Goal: Transaction & Acquisition: Purchase product/service

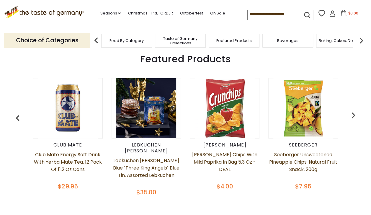
scroll to position [203, 0]
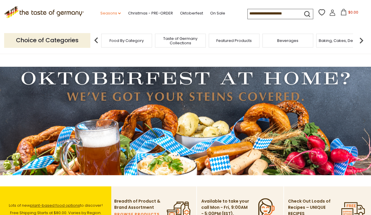
click at [111, 14] on link "Seasons dropdown_arrow" at bounding box center [110, 13] width 21 height 6
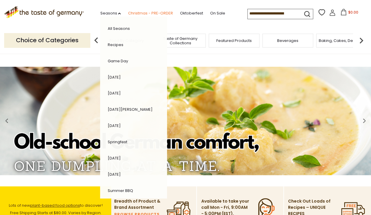
click at [152, 13] on link "Christmas - PRE-ORDER" at bounding box center [150, 13] width 45 height 6
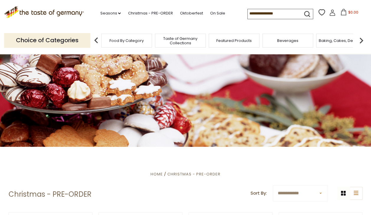
click at [353, 12] on span "$0.00" at bounding box center [353, 12] width 10 height 5
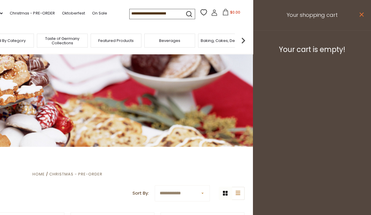
click at [362, 14] on icon "close" at bounding box center [361, 14] width 4 height 4
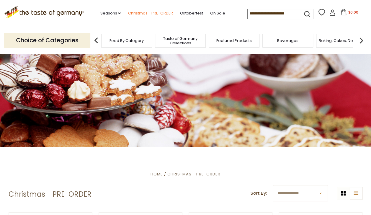
click at [157, 17] on ul "Seasons dropdown_arrow All Seasons Recipes Game Day Valentine's Day Karneval St…" at bounding box center [165, 12] width 131 height 9
click at [145, 16] on link "Christmas - PRE-ORDER" at bounding box center [150, 13] width 45 height 6
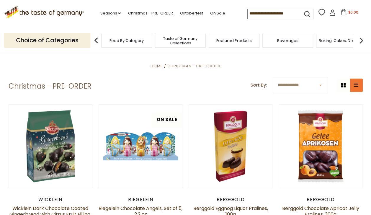
click at [356, 87] on button "list icon" at bounding box center [355, 84] width 13 height 13
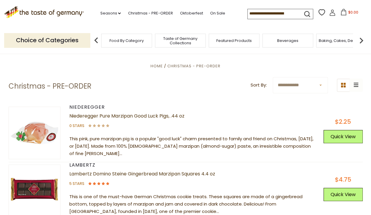
click at [357, 86] on div "grid icon list icon" at bounding box center [350, 84] width 26 height 13
click at [151, 13] on link "Christmas - PRE-ORDER" at bounding box center [150, 13] width 45 height 6
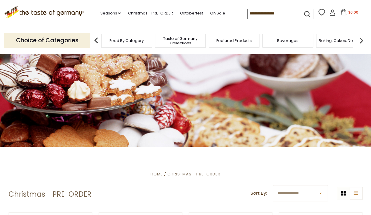
click at [362, 39] on img at bounding box center [361, 41] width 12 height 12
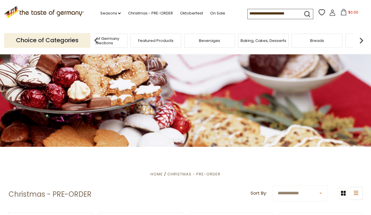
click at [273, 38] on span "Baking, Cakes, Desserts" at bounding box center [263, 40] width 46 height 4
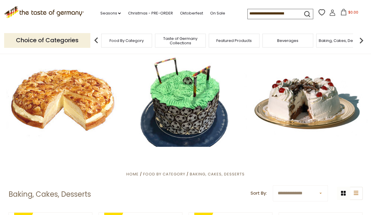
click at [363, 41] on img at bounding box center [361, 41] width 12 height 12
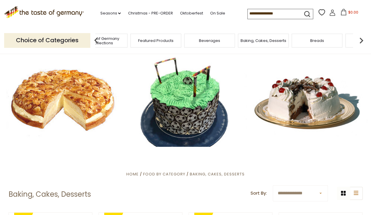
click at [360, 40] on img at bounding box center [361, 41] width 12 height 12
click at [358, 41] on img at bounding box center [361, 41] width 12 height 12
click at [359, 41] on img at bounding box center [361, 41] width 12 height 12
click at [249, 41] on span "Cookies" at bounding box center [243, 40] width 16 height 4
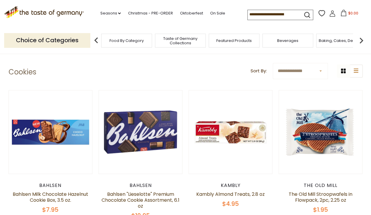
scroll to position [117, 0]
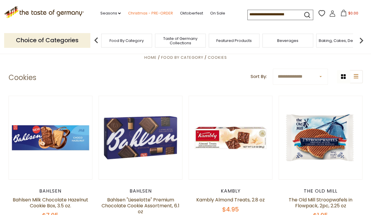
click at [152, 11] on link "Christmas - PRE-ORDER" at bounding box center [150, 13] width 45 height 6
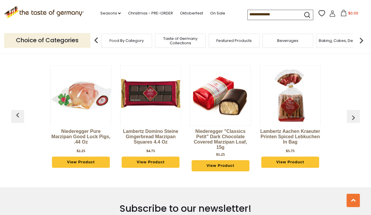
scroll to position [243, 0]
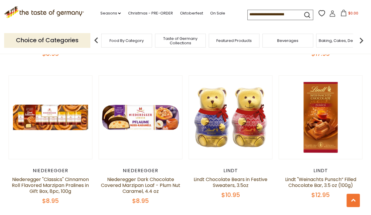
scroll to position [1323, 0]
